Goal: Obtain resource: Obtain resource

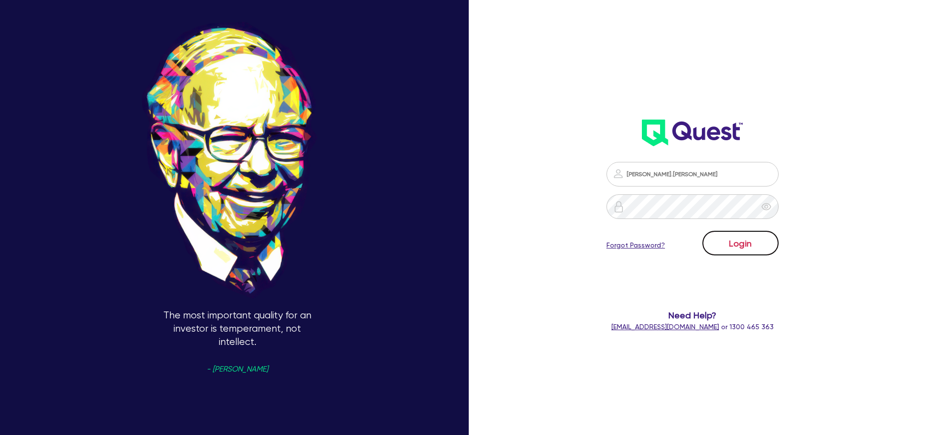
click at [742, 248] on button "Login" at bounding box center [741, 243] width 76 height 25
click at [692, 176] on input "[PERSON_NAME].[PERSON_NAME]" at bounding box center [693, 174] width 172 height 25
type input "[PERSON_NAME][EMAIL_ADDRESS][PERSON_NAME][DOMAIN_NAME]"
click at [745, 251] on button "Login" at bounding box center [741, 243] width 76 height 25
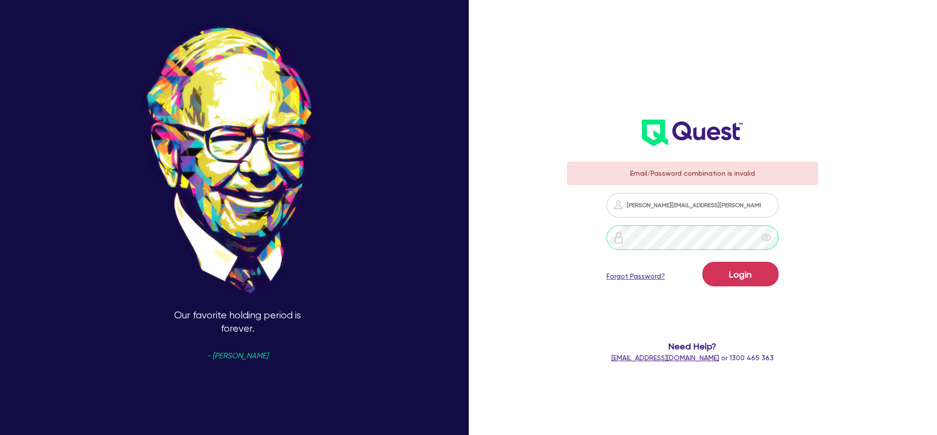
click at [703, 262] on button "Login" at bounding box center [741, 274] width 76 height 25
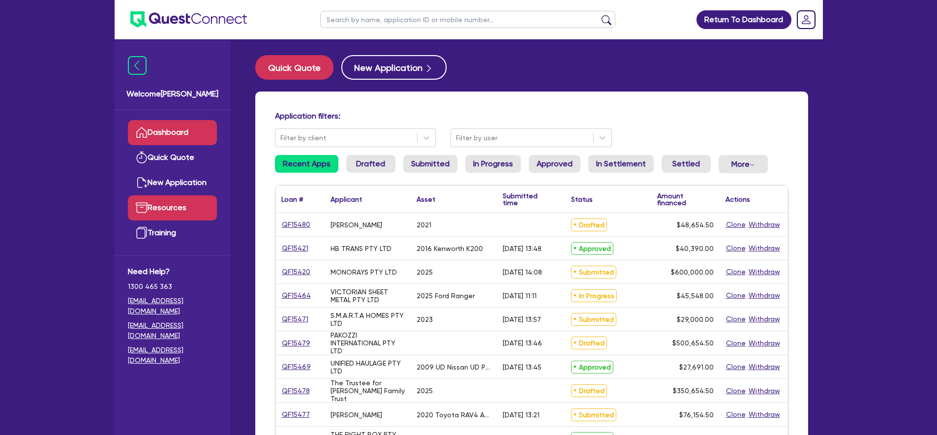
click at [192, 211] on link "Resources" at bounding box center [172, 207] width 89 height 25
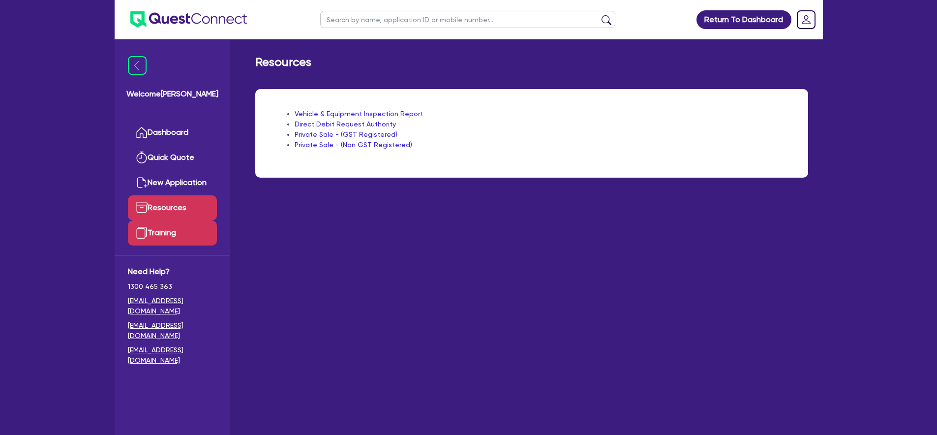
click at [187, 239] on link "Training" at bounding box center [172, 232] width 89 height 25
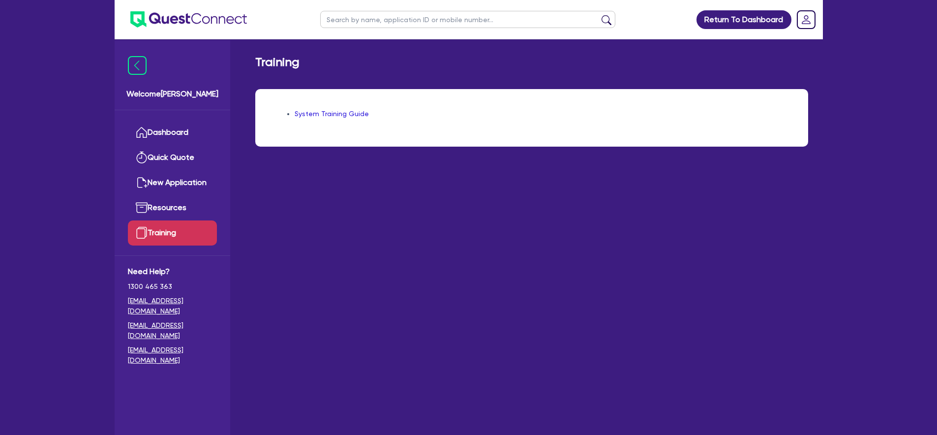
click at [193, 220] on link "Training" at bounding box center [172, 232] width 89 height 25
click at [193, 207] on link "Resources" at bounding box center [172, 207] width 89 height 25
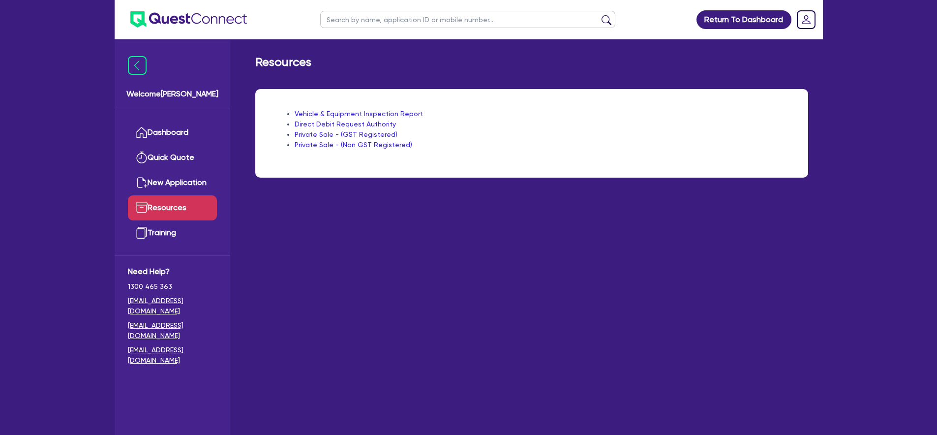
click at [341, 113] on link "Vehicle & Equipment Inspection Report" at bounding box center [359, 114] width 128 height 8
click at [367, 114] on link "Vehicle & Equipment Inspection Report" at bounding box center [359, 114] width 128 height 8
click at [348, 125] on link "Direct Debit Request Authority" at bounding box center [345, 124] width 101 height 8
click at [365, 132] on link "Private Sale - (GST Registered)" at bounding box center [346, 134] width 103 height 8
click at [360, 144] on link "Private Sale - (Non GST Registered)" at bounding box center [354, 145] width 118 height 8
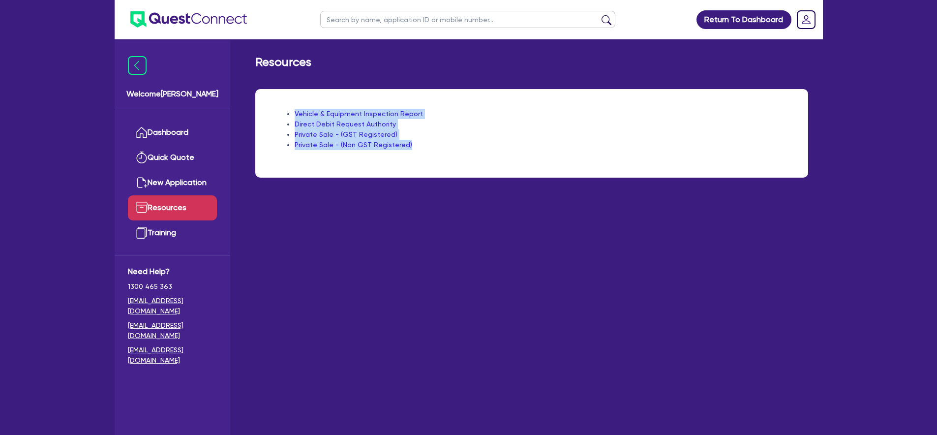
drag, startPoint x: 323, startPoint y: 124, endPoint x: 435, endPoint y: 174, distance: 122.5
click at [429, 180] on div "Vehicle & Equipment Inspection Report Direct Debit Request Authority Private Sa…" at bounding box center [532, 139] width 568 height 100
click at [451, 151] on div "Vehicle & Equipment Inspection Report Direct Debit Request Authority Private Sa…" at bounding box center [531, 133] width 553 height 89
